Goal: Task Accomplishment & Management: Use online tool/utility

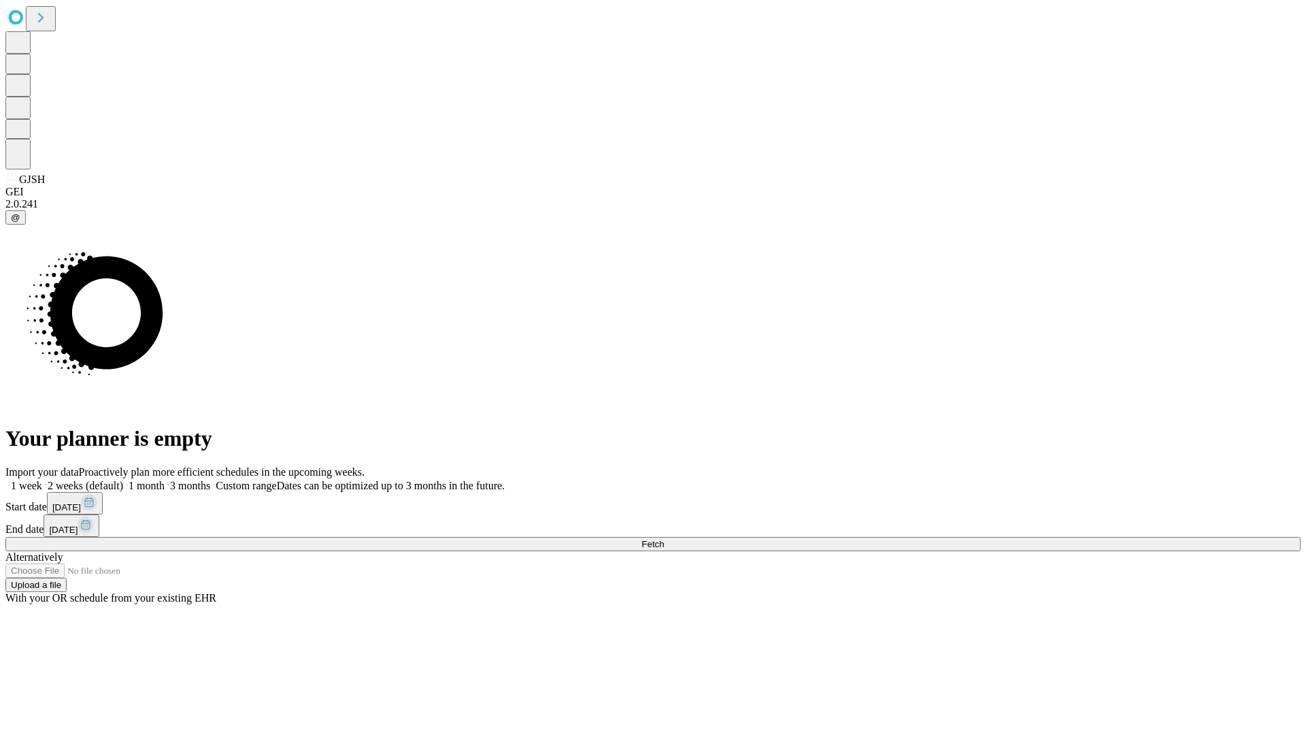
click at [165, 480] on label "1 month" at bounding box center [143, 486] width 41 height 12
click at [664, 539] on span "Fetch" at bounding box center [653, 544] width 22 height 10
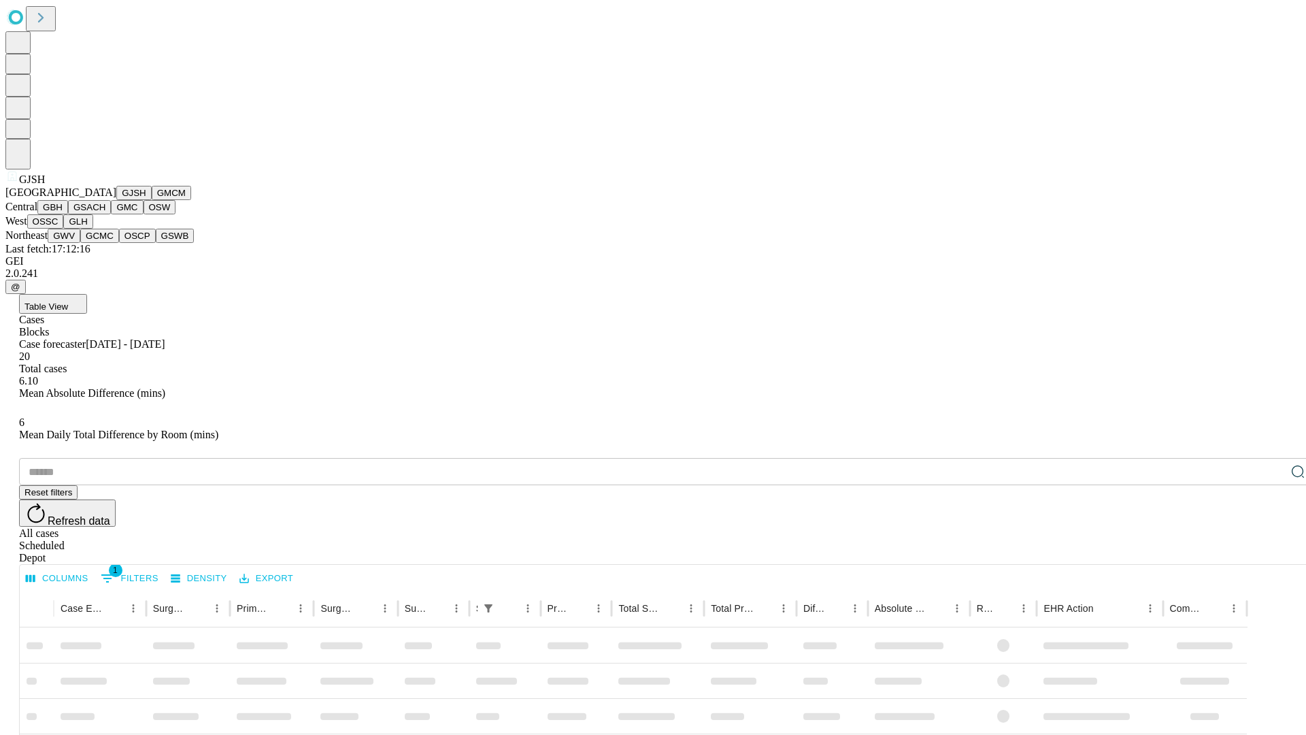
click at [152, 200] on button "GMCM" at bounding box center [171, 193] width 39 height 14
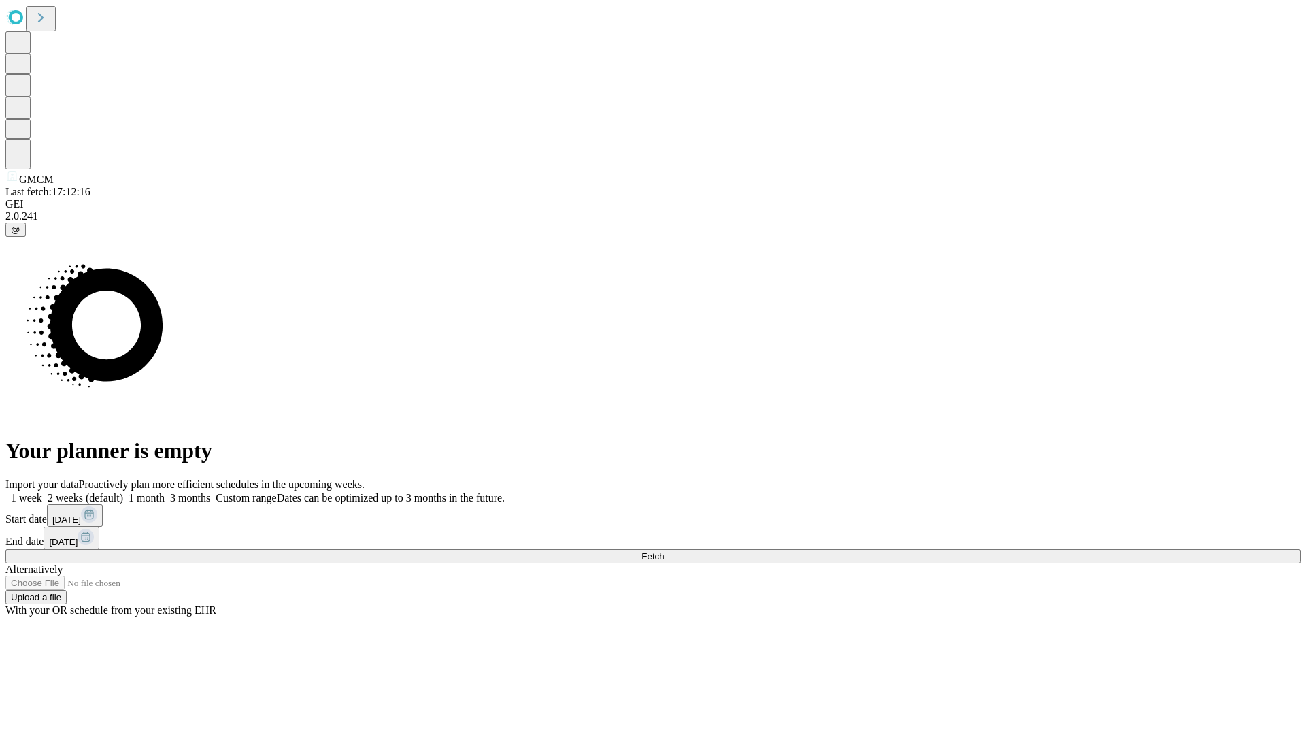
click at [165, 492] on label "1 month" at bounding box center [143, 498] width 41 height 12
click at [664, 551] on span "Fetch" at bounding box center [653, 556] width 22 height 10
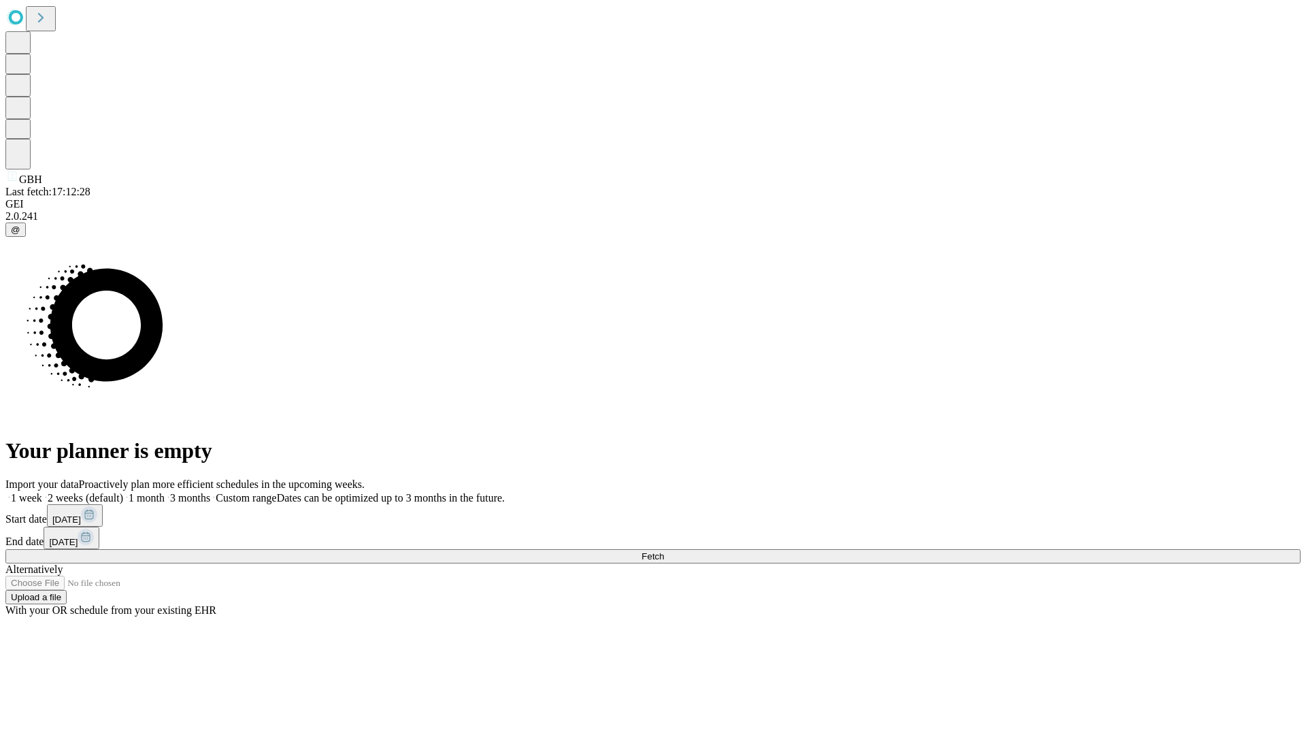
click at [165, 492] on label "1 month" at bounding box center [143, 498] width 41 height 12
click at [664, 551] on span "Fetch" at bounding box center [653, 556] width 22 height 10
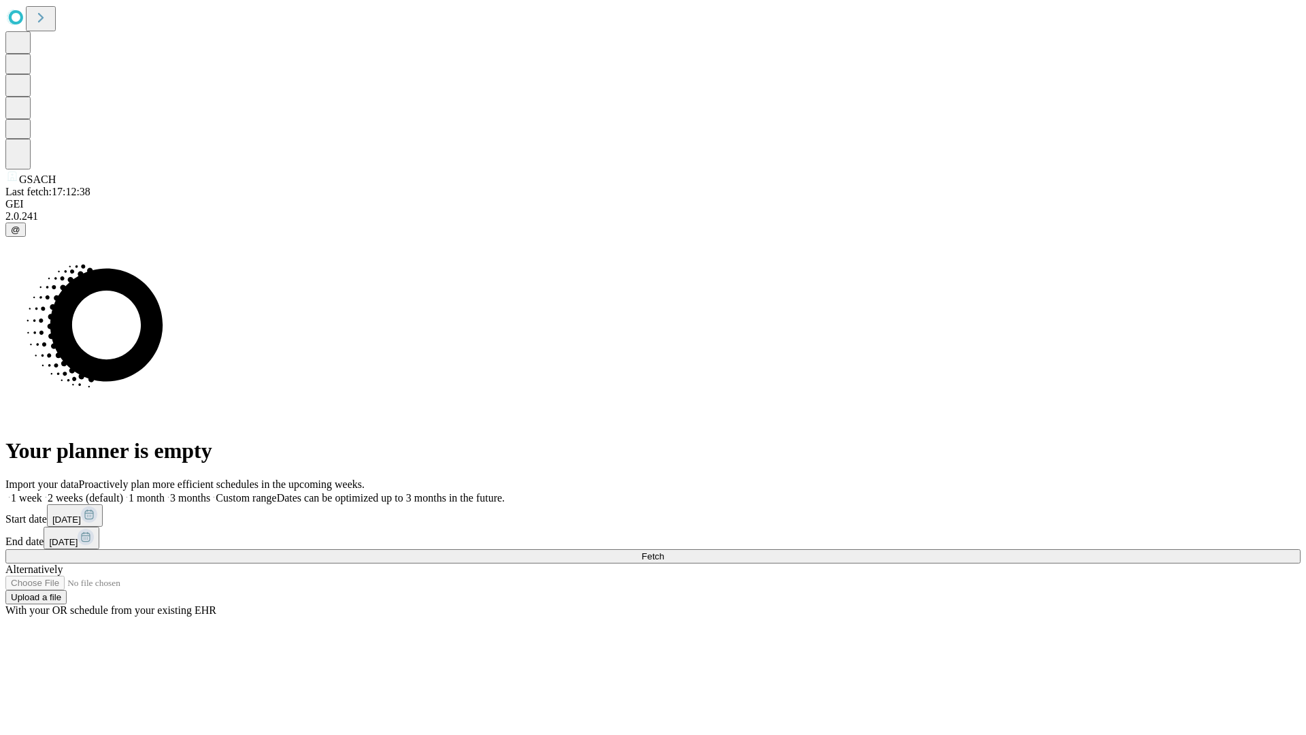
click at [165, 492] on label "1 month" at bounding box center [143, 498] width 41 height 12
click at [664, 551] on span "Fetch" at bounding box center [653, 556] width 22 height 10
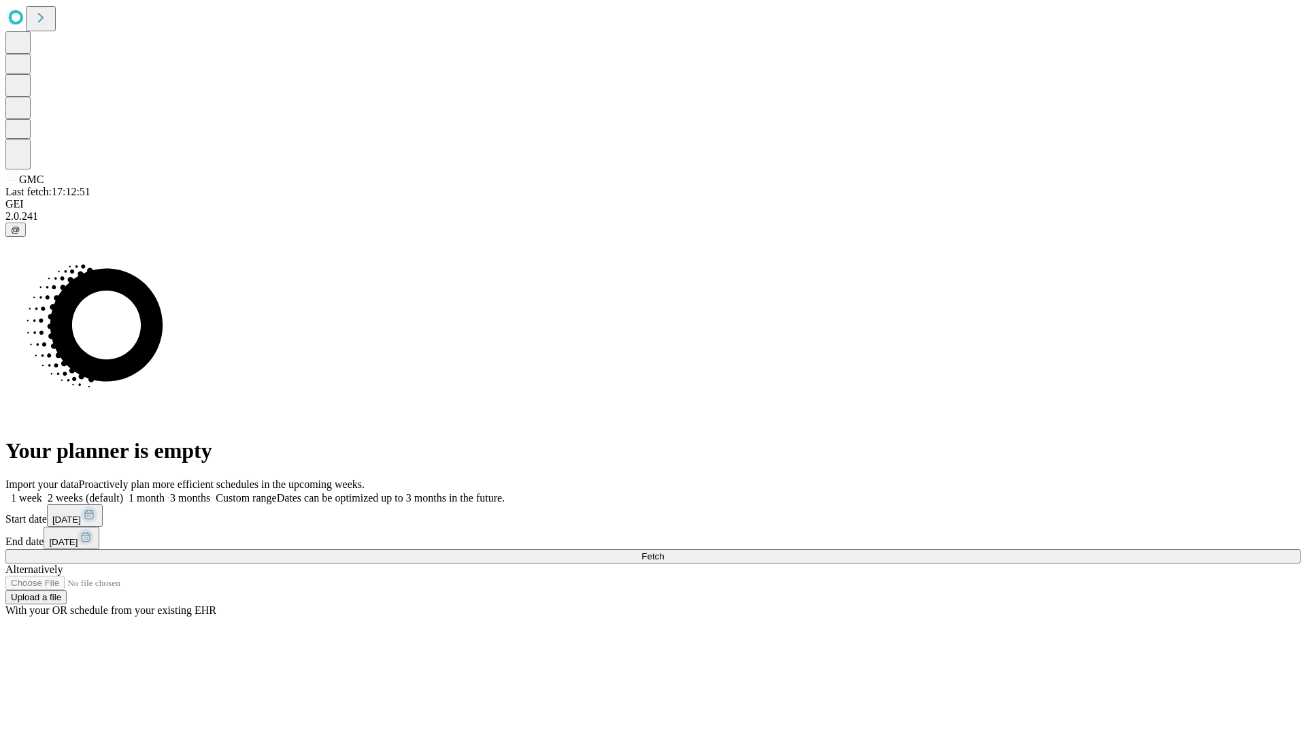
click at [165, 492] on label "1 month" at bounding box center [143, 498] width 41 height 12
click at [664, 551] on span "Fetch" at bounding box center [653, 556] width 22 height 10
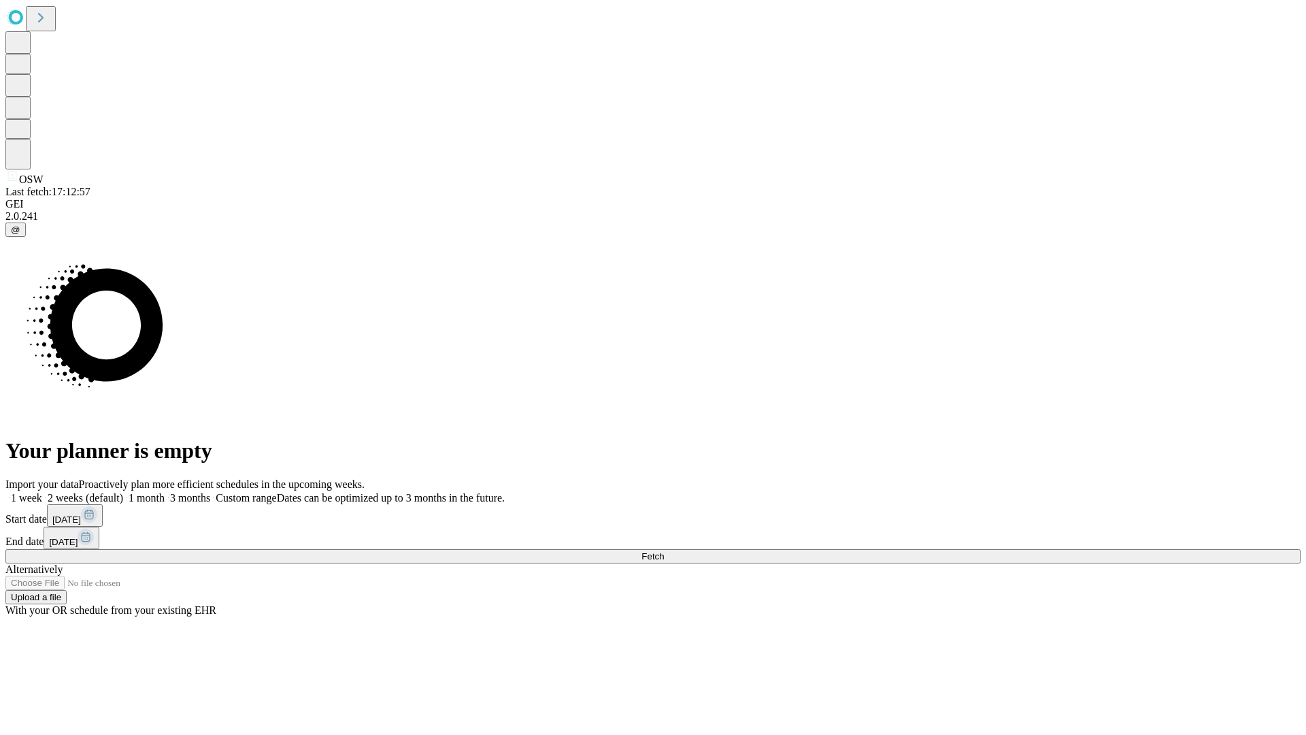
click at [165, 492] on label "1 month" at bounding box center [143, 498] width 41 height 12
click at [664, 551] on span "Fetch" at bounding box center [653, 556] width 22 height 10
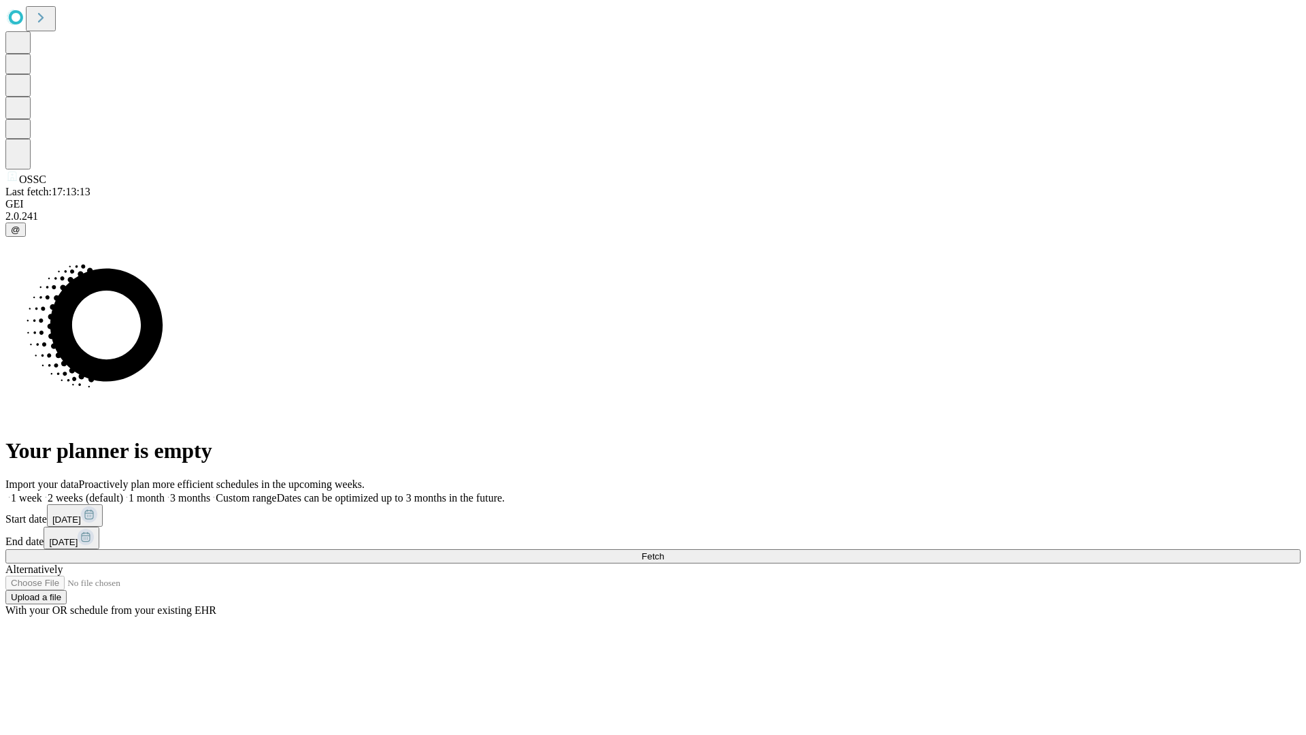
click at [165, 492] on label "1 month" at bounding box center [143, 498] width 41 height 12
click at [664, 551] on span "Fetch" at bounding box center [653, 556] width 22 height 10
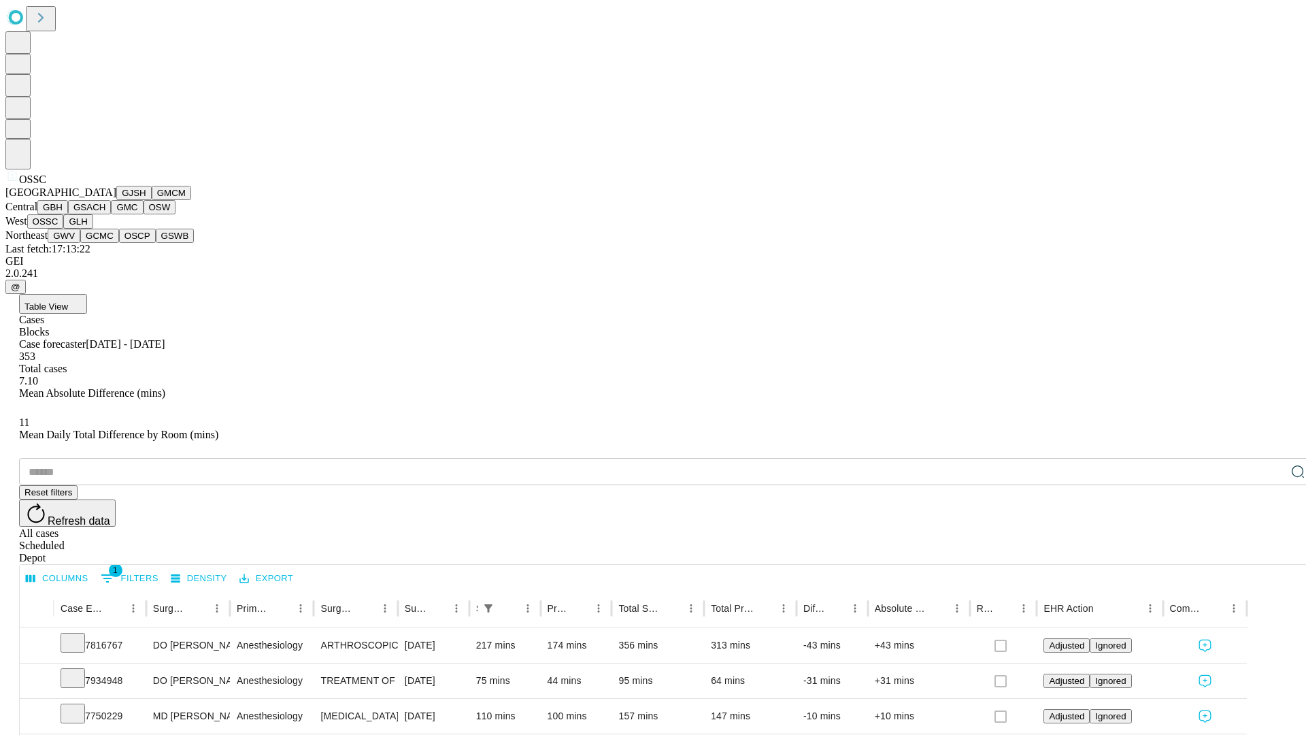
click at [93, 229] on button "GLH" at bounding box center [77, 221] width 29 height 14
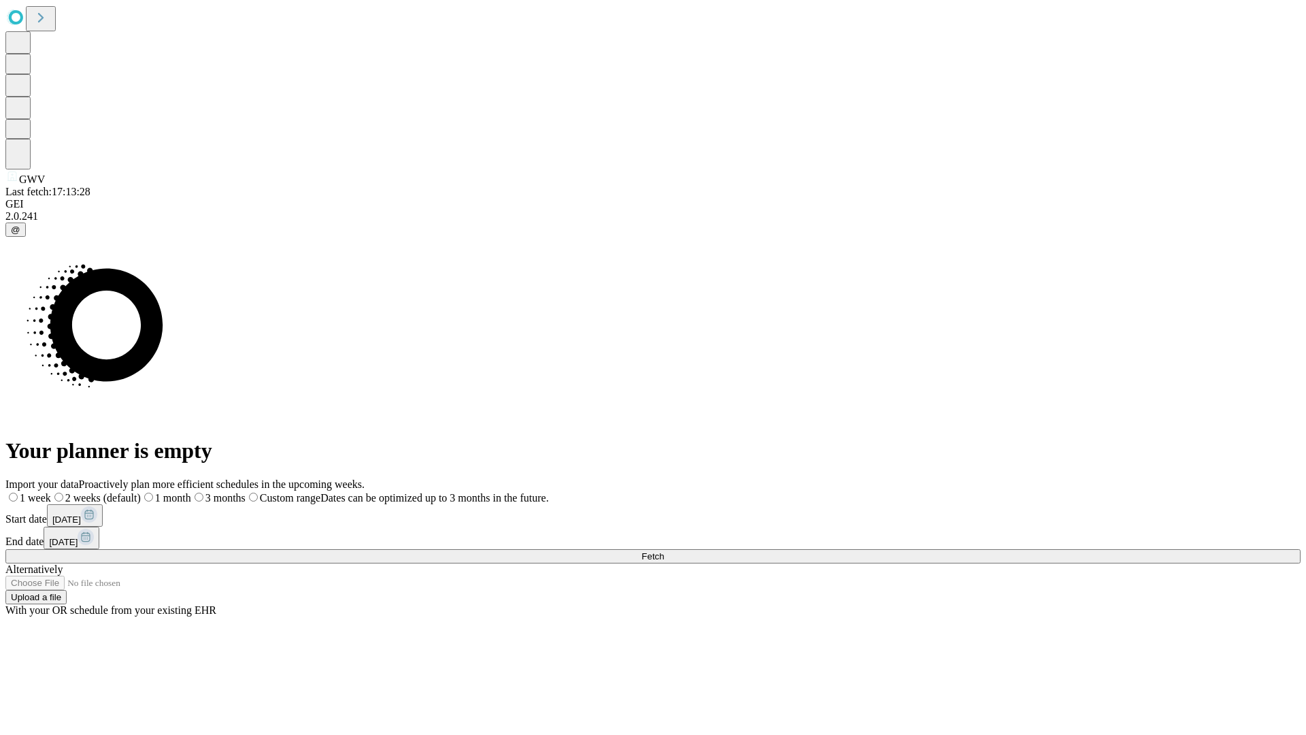
click at [191, 492] on label "1 month" at bounding box center [166, 498] width 50 height 12
click at [664, 551] on span "Fetch" at bounding box center [653, 556] width 22 height 10
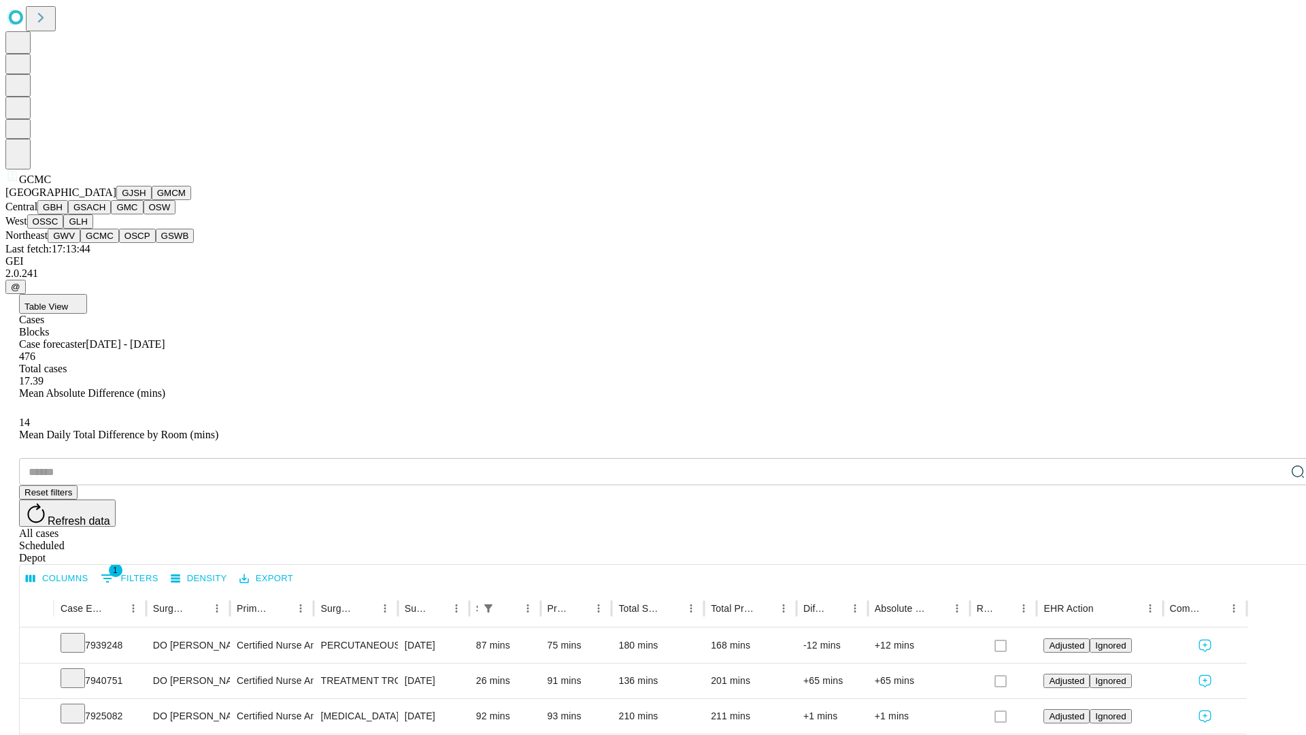
click at [119, 243] on button "OSCP" at bounding box center [137, 236] width 37 height 14
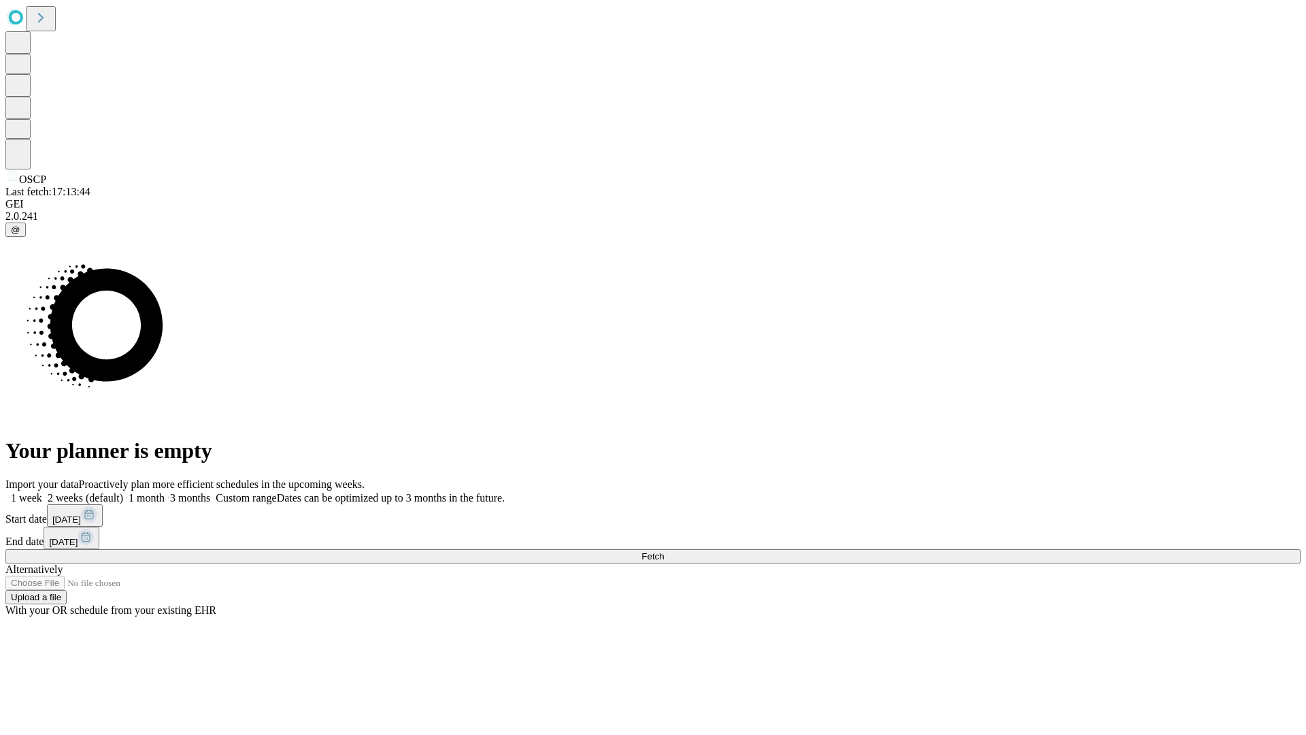
click at [664, 551] on span "Fetch" at bounding box center [653, 556] width 22 height 10
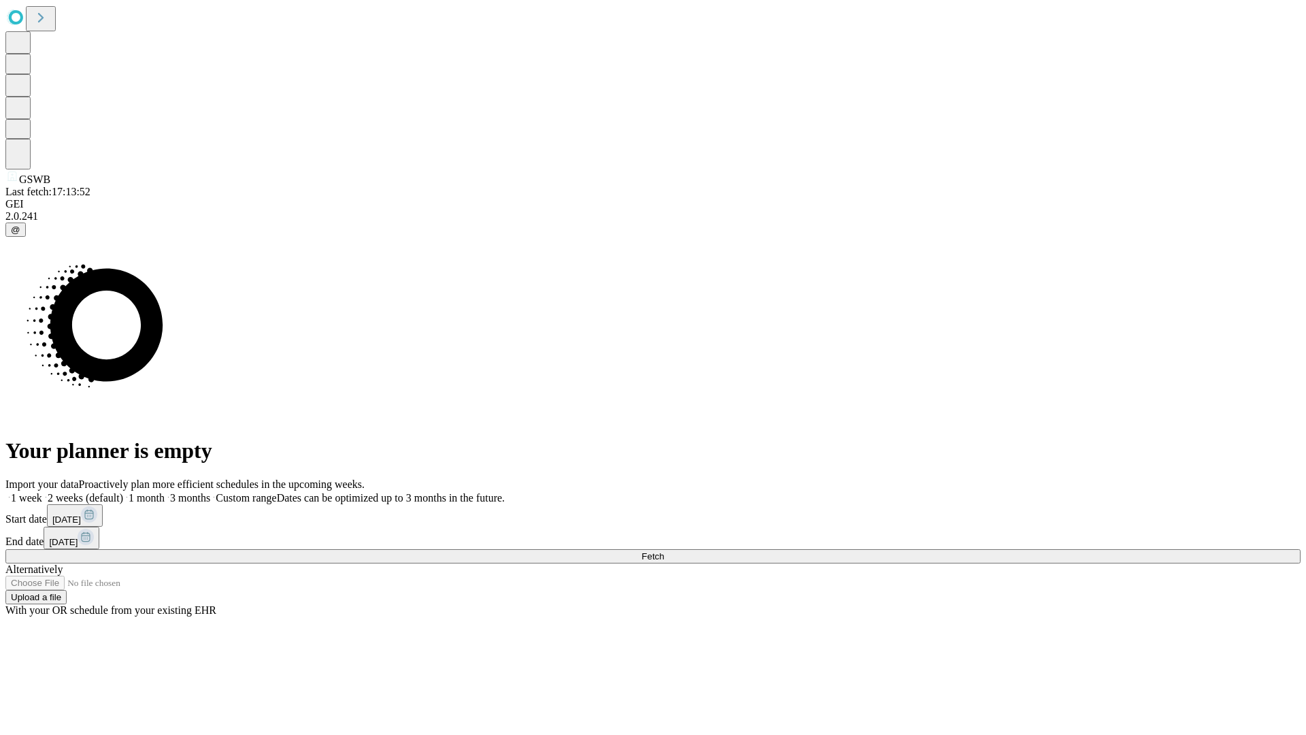
click at [165, 492] on label "1 month" at bounding box center [143, 498] width 41 height 12
click at [664, 551] on span "Fetch" at bounding box center [653, 556] width 22 height 10
